Goal: Task Accomplishment & Management: Manage account settings

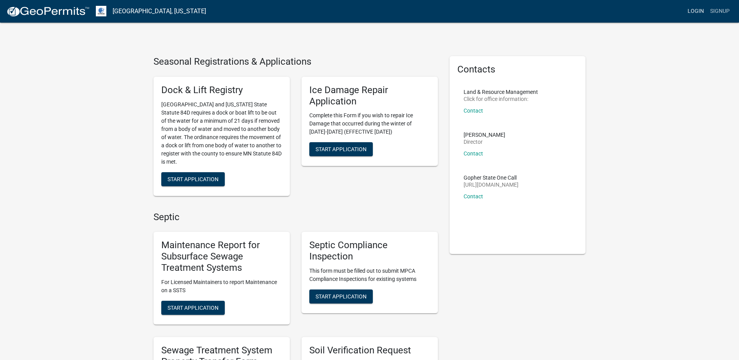
click at [694, 9] on link "Login" at bounding box center [696, 11] width 23 height 15
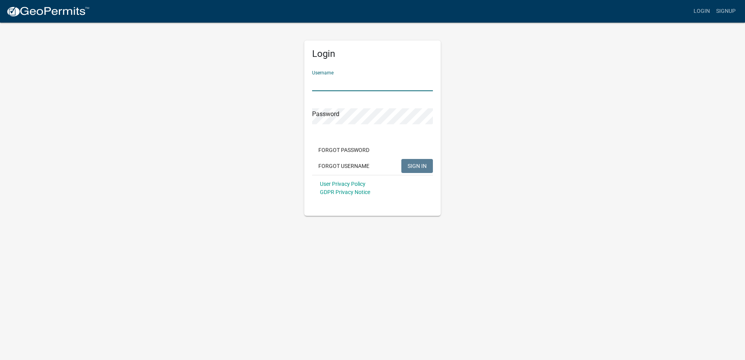
click at [318, 85] on input "Username" at bounding box center [372, 83] width 121 height 16
type input "[EMAIL_ADDRESS][DOMAIN_NAME]"
click at [401, 159] on button "SIGN IN" at bounding box center [417, 166] width 32 height 14
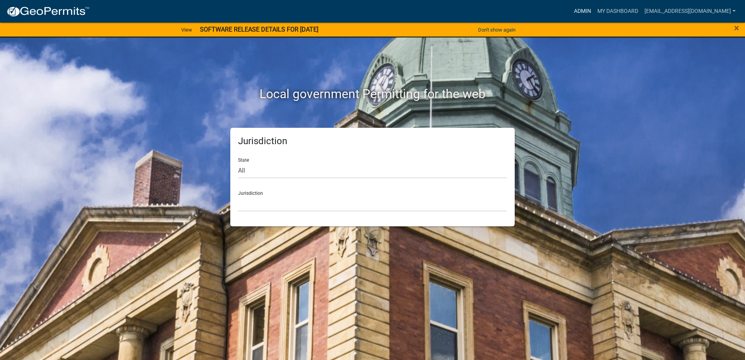
click at [571, 11] on link "Admin" at bounding box center [582, 11] width 23 height 15
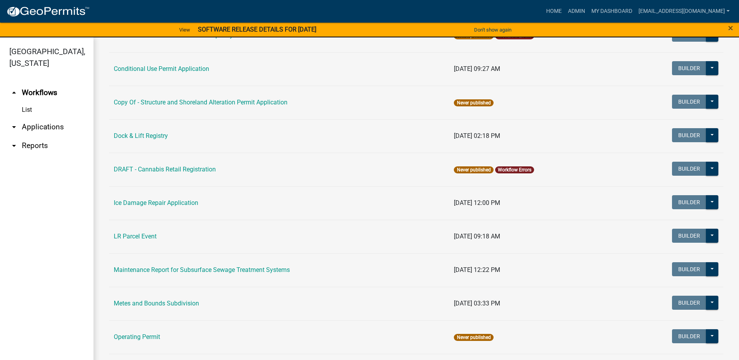
scroll to position [9, 0]
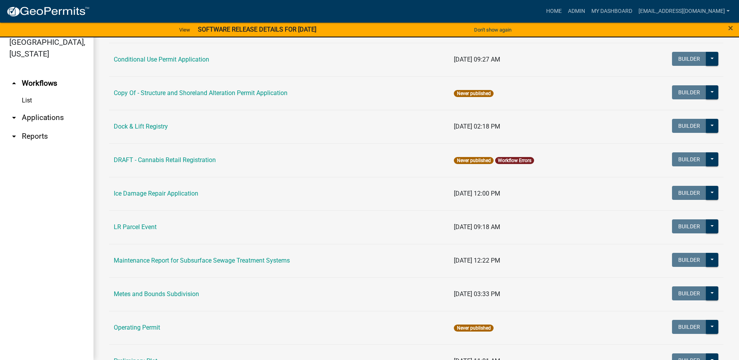
click at [14, 9] on img at bounding box center [47, 12] width 83 height 12
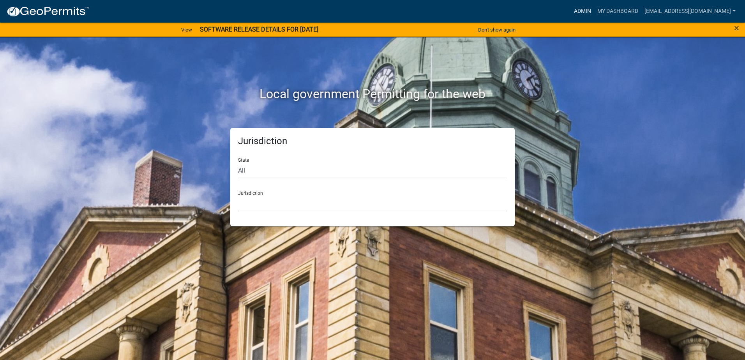
click at [571, 12] on link "Admin" at bounding box center [582, 11] width 23 height 15
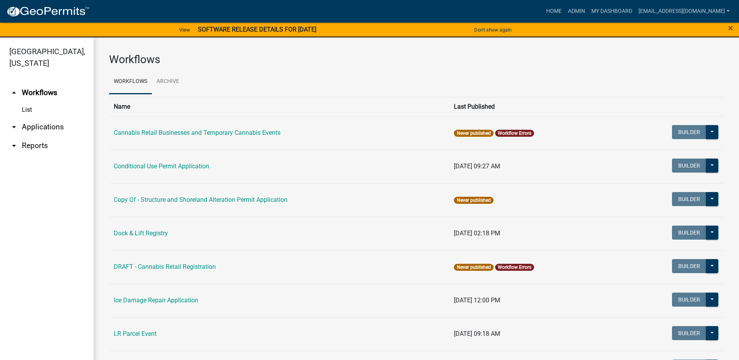
click at [38, 127] on link "arrow_drop_down Applications" at bounding box center [47, 127] width 94 height 19
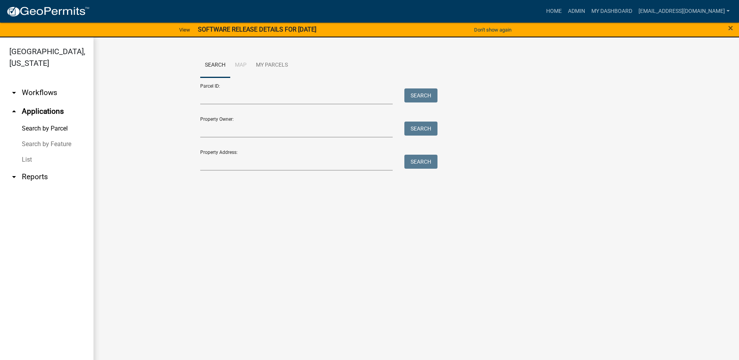
click at [30, 178] on link "arrow_drop_down Reports" at bounding box center [47, 177] width 94 height 19
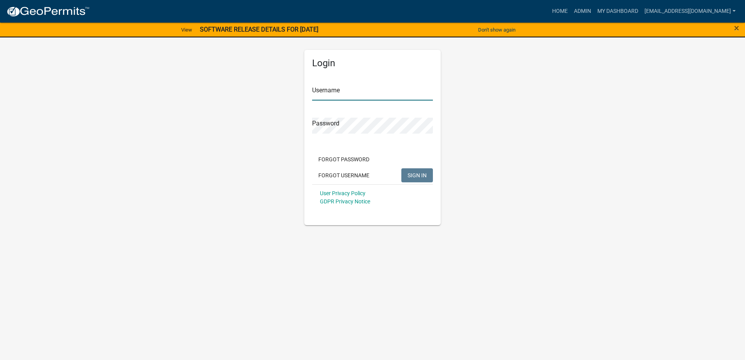
type input "[EMAIL_ADDRESS][DOMAIN_NAME]"
click at [427, 177] on button "SIGN IN" at bounding box center [417, 175] width 32 height 14
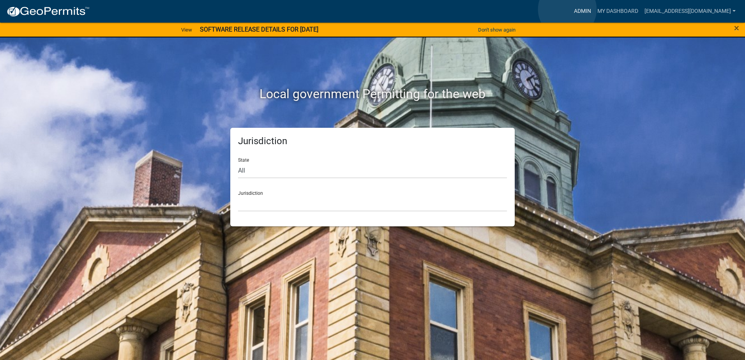
click at [571, 9] on link "Admin" at bounding box center [582, 11] width 23 height 15
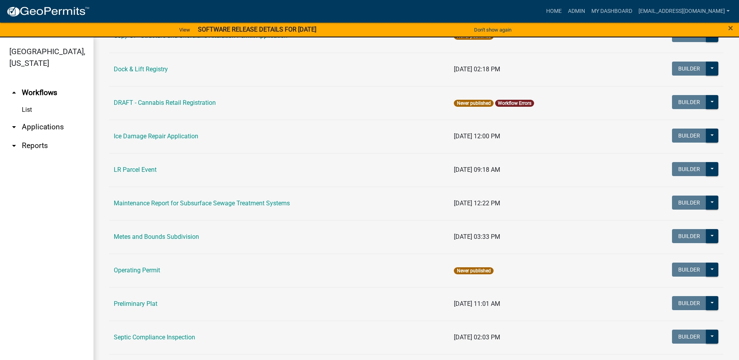
scroll to position [166, 0]
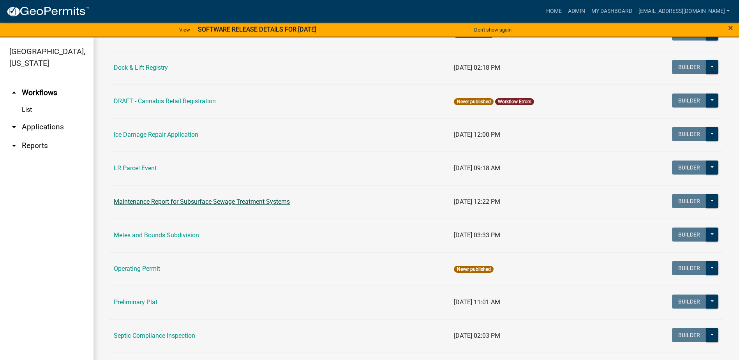
click at [179, 202] on link "Maintenance Report for Subsurface Sewage Treatment Systems" at bounding box center [202, 201] width 176 height 7
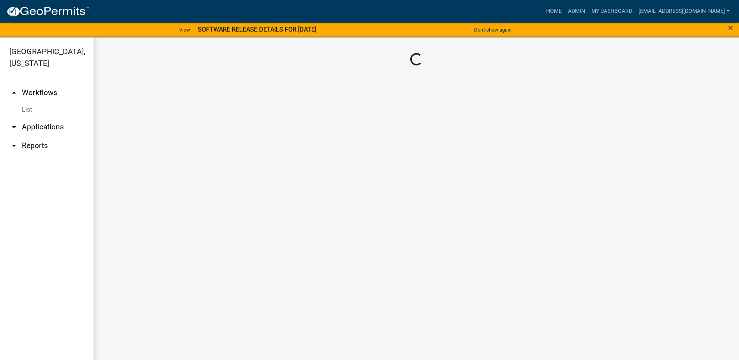
click at [179, 202] on main "Loading..." at bounding box center [417, 203] width 646 height 332
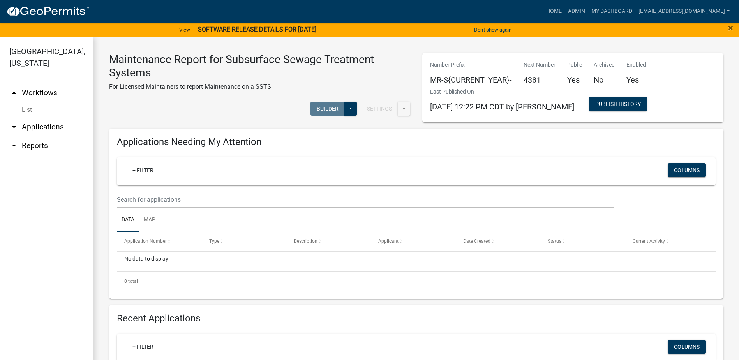
click at [80, 191] on ul "arrow_drop_up Workflows List arrow_drop_down Applications Search by Parcel Sear…" at bounding box center [47, 223] width 94 height 292
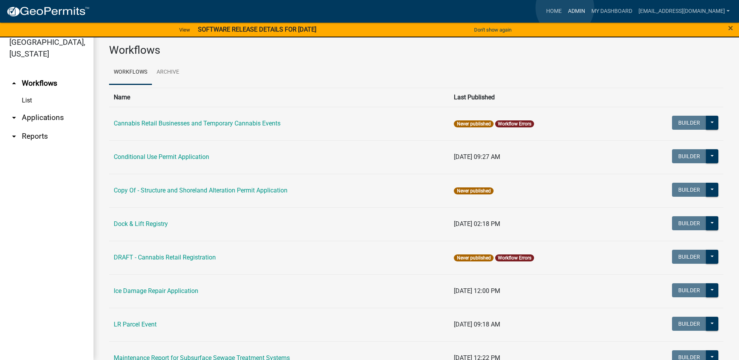
click at [565, 8] on link "Admin" at bounding box center [576, 11] width 23 height 15
click at [171, 74] on link "Archive" at bounding box center [168, 72] width 32 height 25
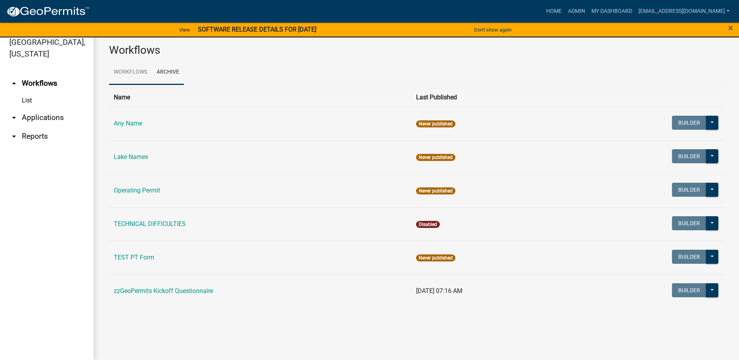
click at [133, 75] on link "Workflows" at bounding box center [130, 72] width 43 height 25
